Goal: Task Accomplishment & Management: Use online tool/utility

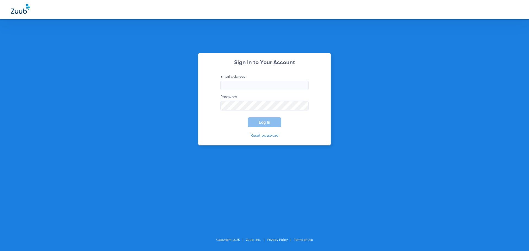
type input "[EMAIL_ADDRESS][DOMAIN_NAME]"
click at [259, 123] on span "Log In" at bounding box center [265, 122] width 12 height 4
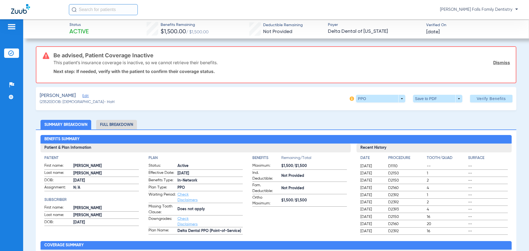
click at [496, 61] on link "Dismiss" at bounding box center [501, 63] width 17 height 6
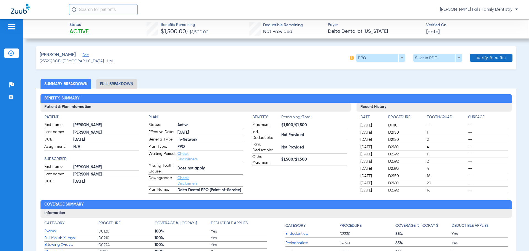
click at [491, 59] on span "Verify Benefits" at bounding box center [490, 58] width 29 height 4
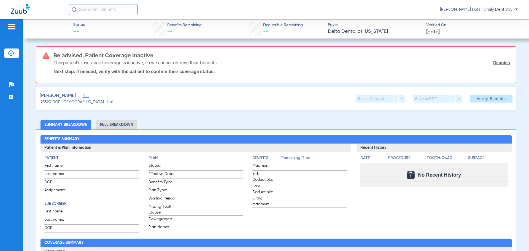
click at [496, 61] on link "Dismiss" at bounding box center [501, 63] width 17 height 6
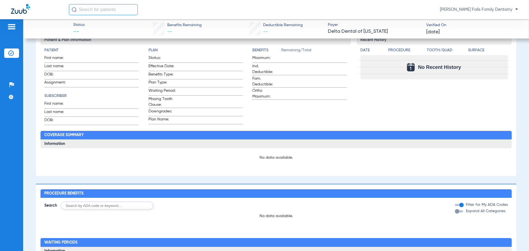
scroll to position [24, 0]
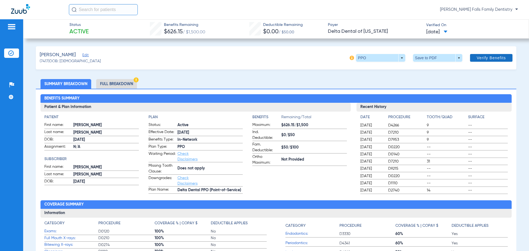
click at [492, 55] on span at bounding box center [491, 57] width 42 height 13
